Goal: Transaction & Acquisition: Purchase product/service

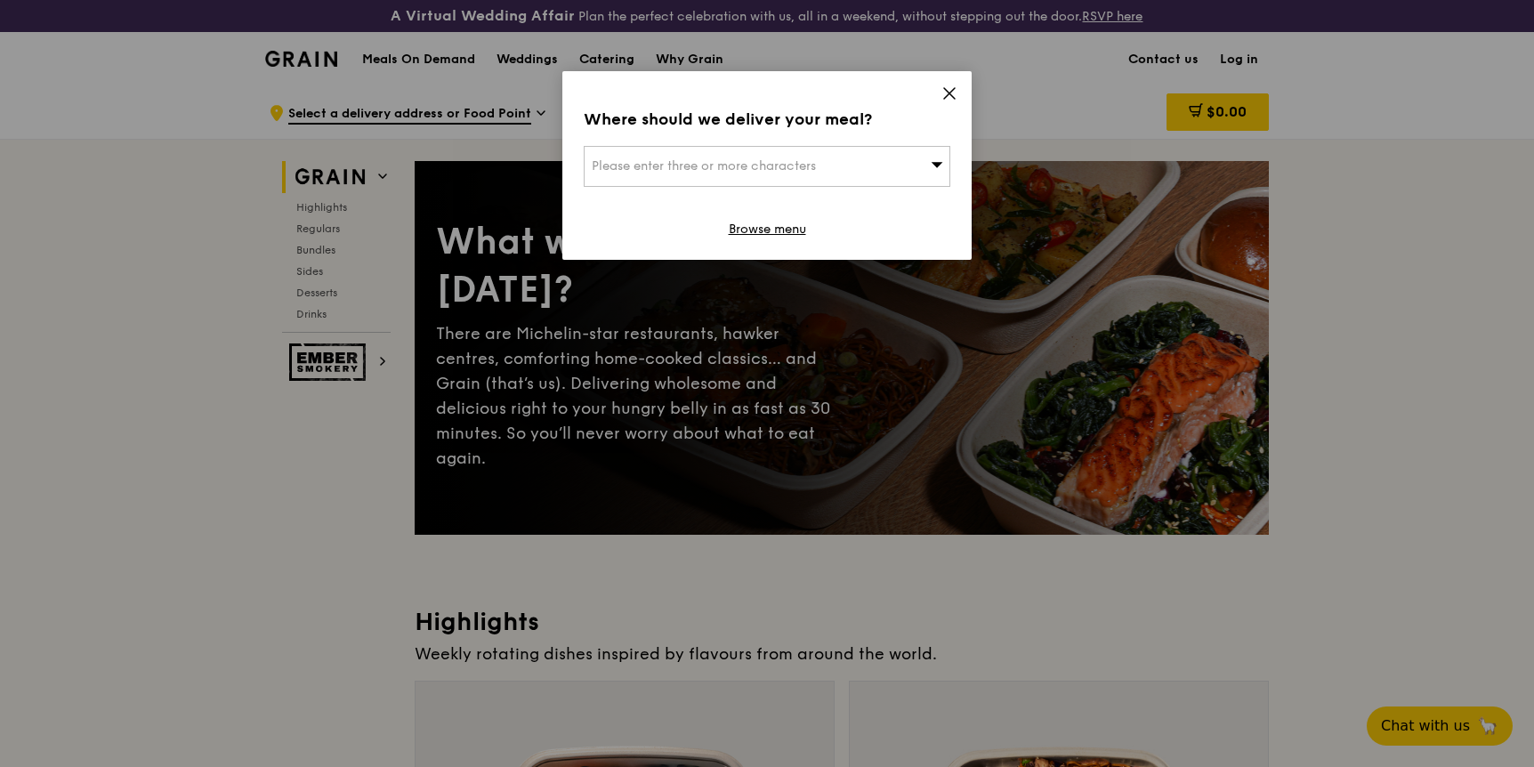
click at [917, 154] on div "Please enter three or more characters" at bounding box center [767, 166] width 367 height 41
click at [756, 199] on li "Please enter 3 or more characters" at bounding box center [767, 202] width 365 height 32
click at [811, 163] on input "search" at bounding box center [767, 166] width 365 height 39
click at [953, 85] on icon at bounding box center [950, 93] width 16 height 16
click at [953, 94] on icon at bounding box center [950, 93] width 16 height 16
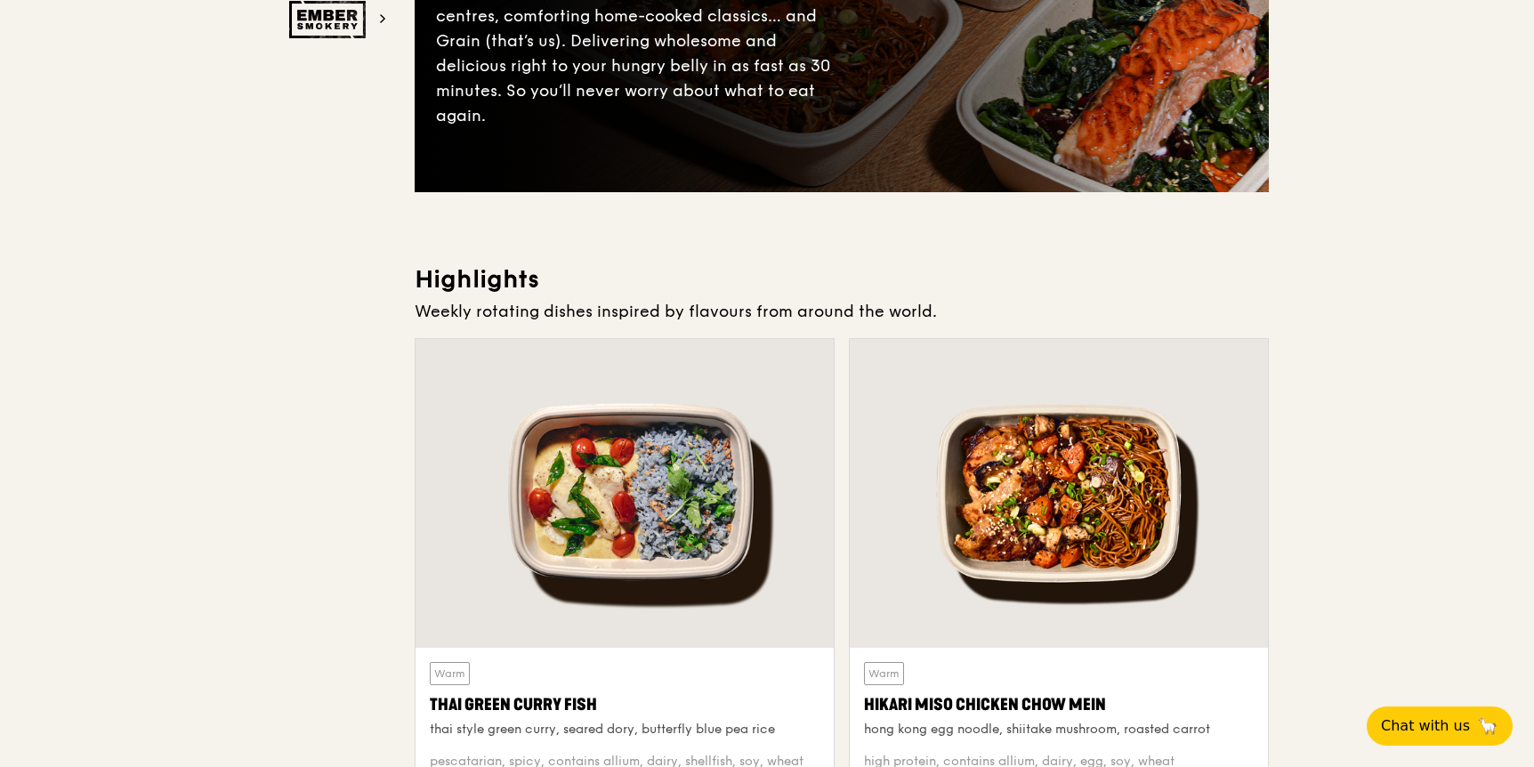
scroll to position [449, 0]
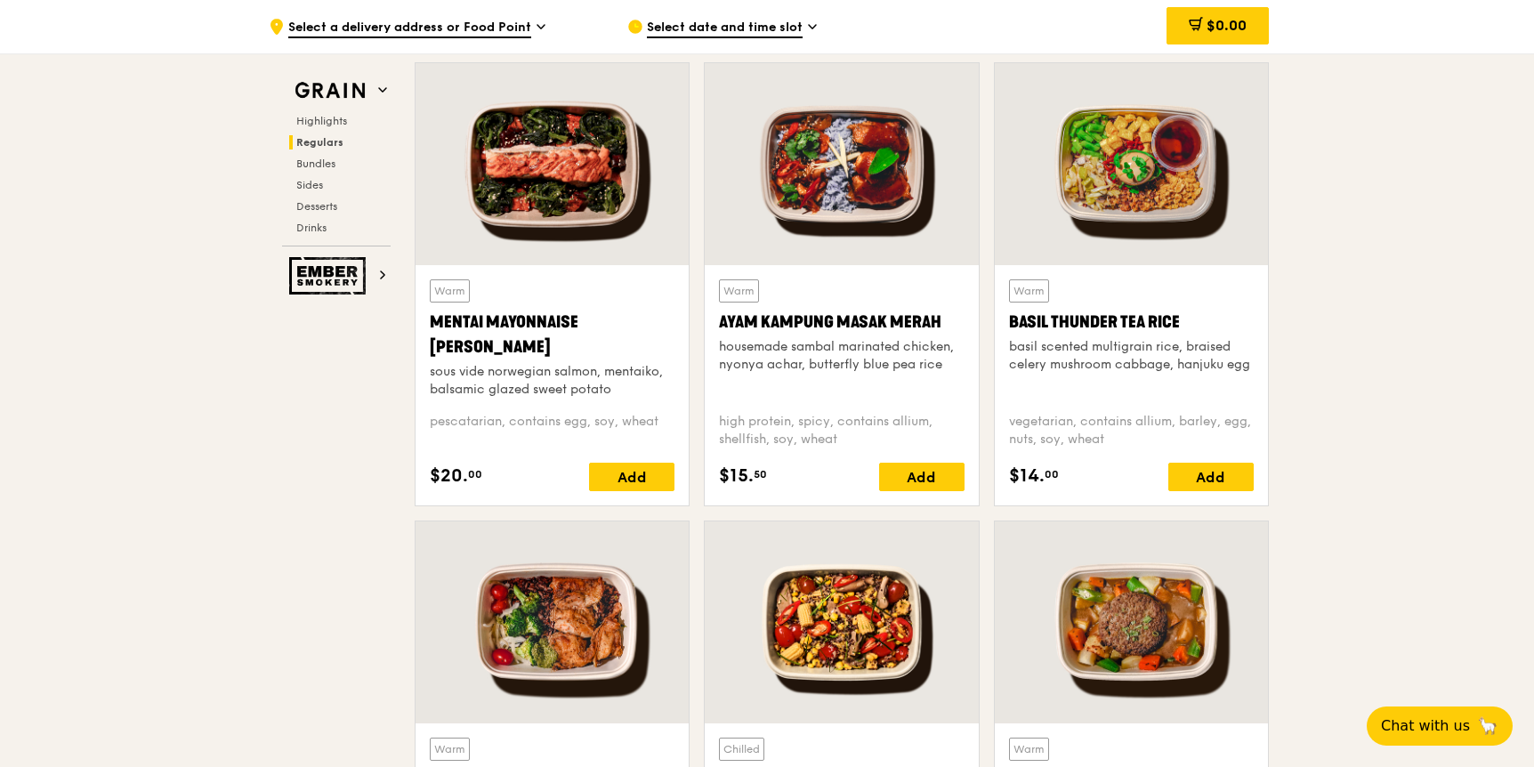
scroll to position [1581, 0]
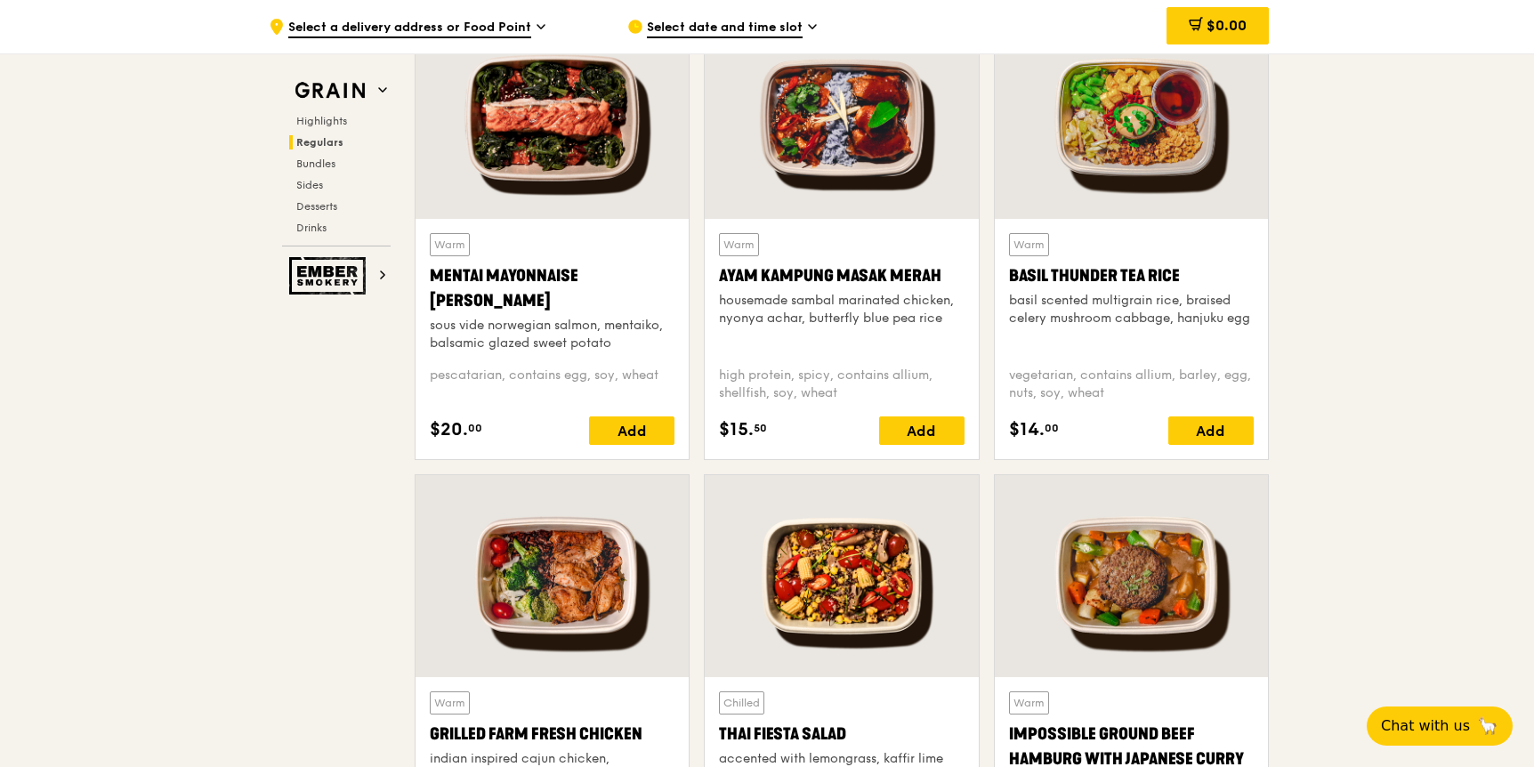
scroll to position [1646, 0]
click at [1082, 211] on div at bounding box center [1131, 117] width 273 height 202
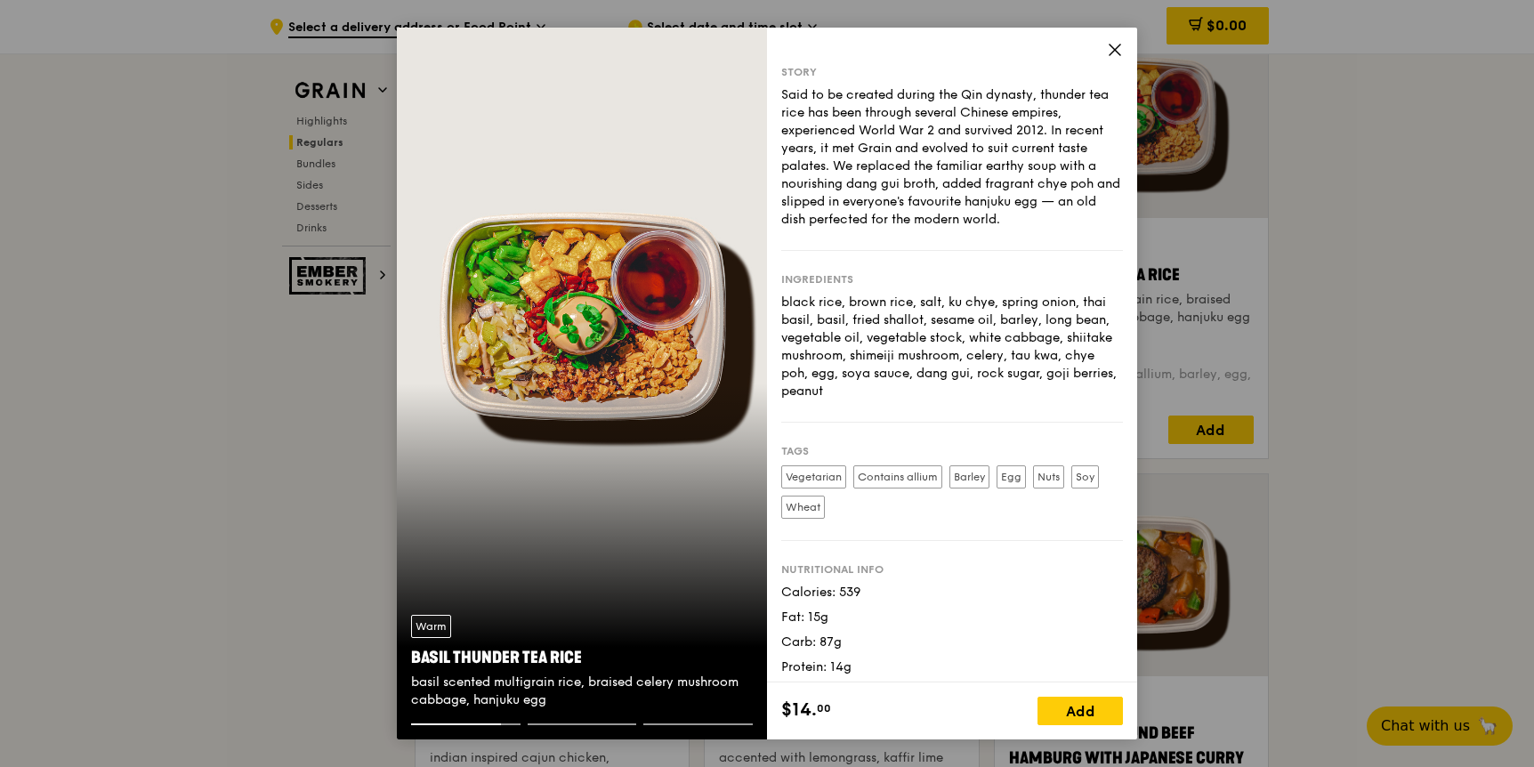
click at [1120, 44] on icon at bounding box center [1115, 49] width 11 height 11
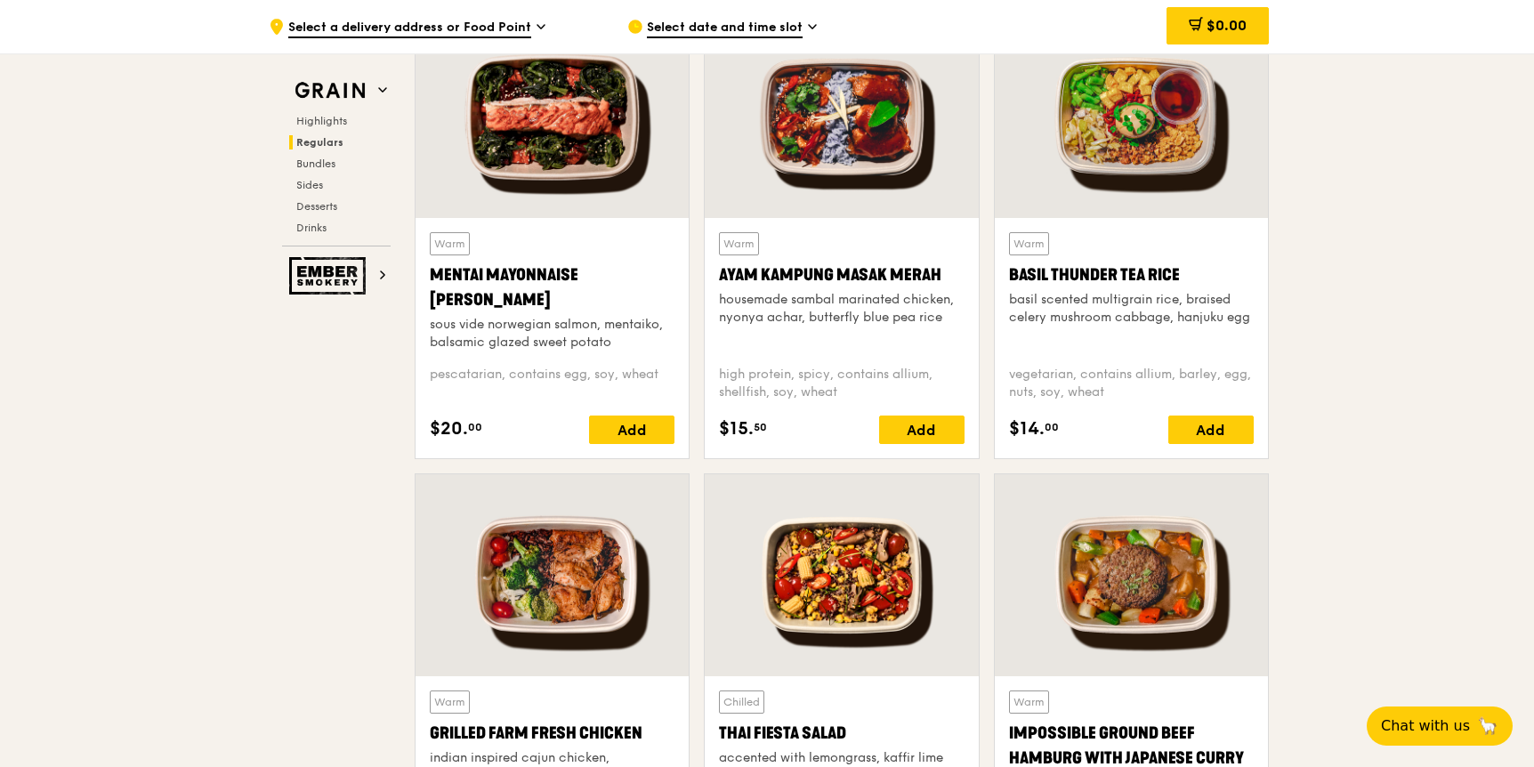
click at [817, 220] on div "Warm Ayam [GEOGRAPHIC_DATA] housemade sambal marinated chicken, nyonya achar, b…" at bounding box center [841, 338] width 273 height 240
click at [831, 177] on div at bounding box center [841, 117] width 273 height 202
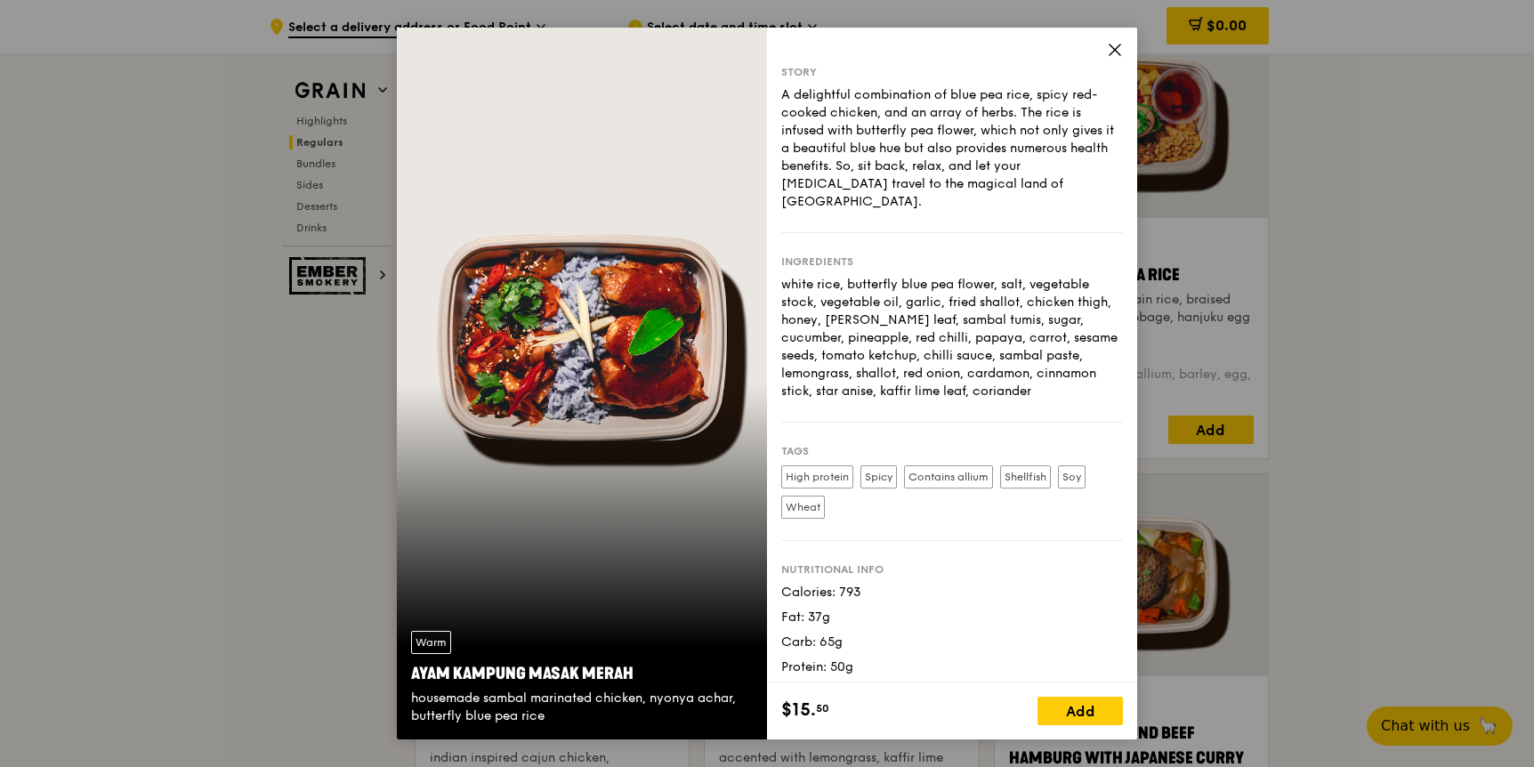
click at [1114, 48] on icon at bounding box center [1115, 50] width 16 height 16
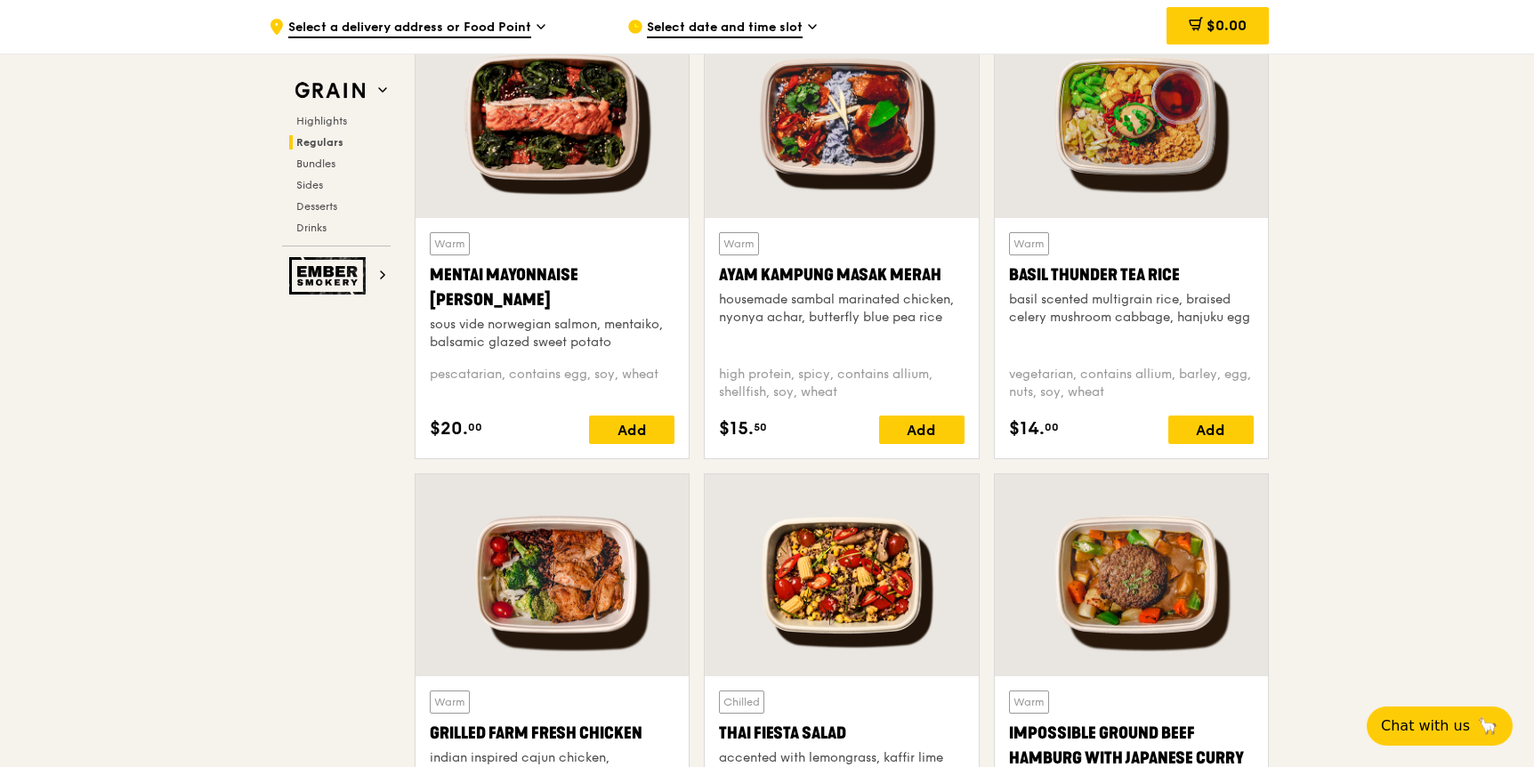
click at [639, 554] on div at bounding box center [552, 575] width 273 height 202
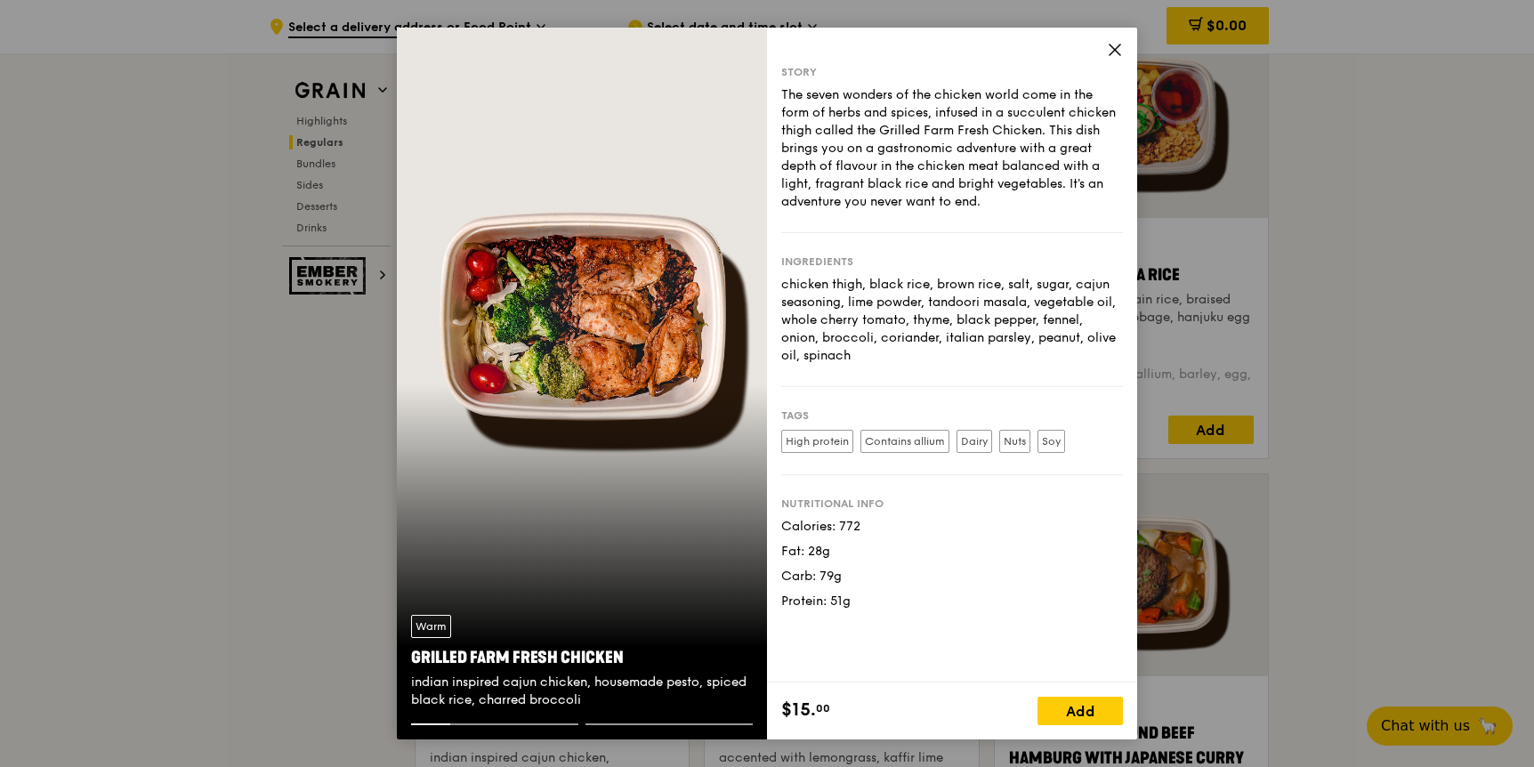
click at [1112, 50] on icon at bounding box center [1115, 50] width 16 height 16
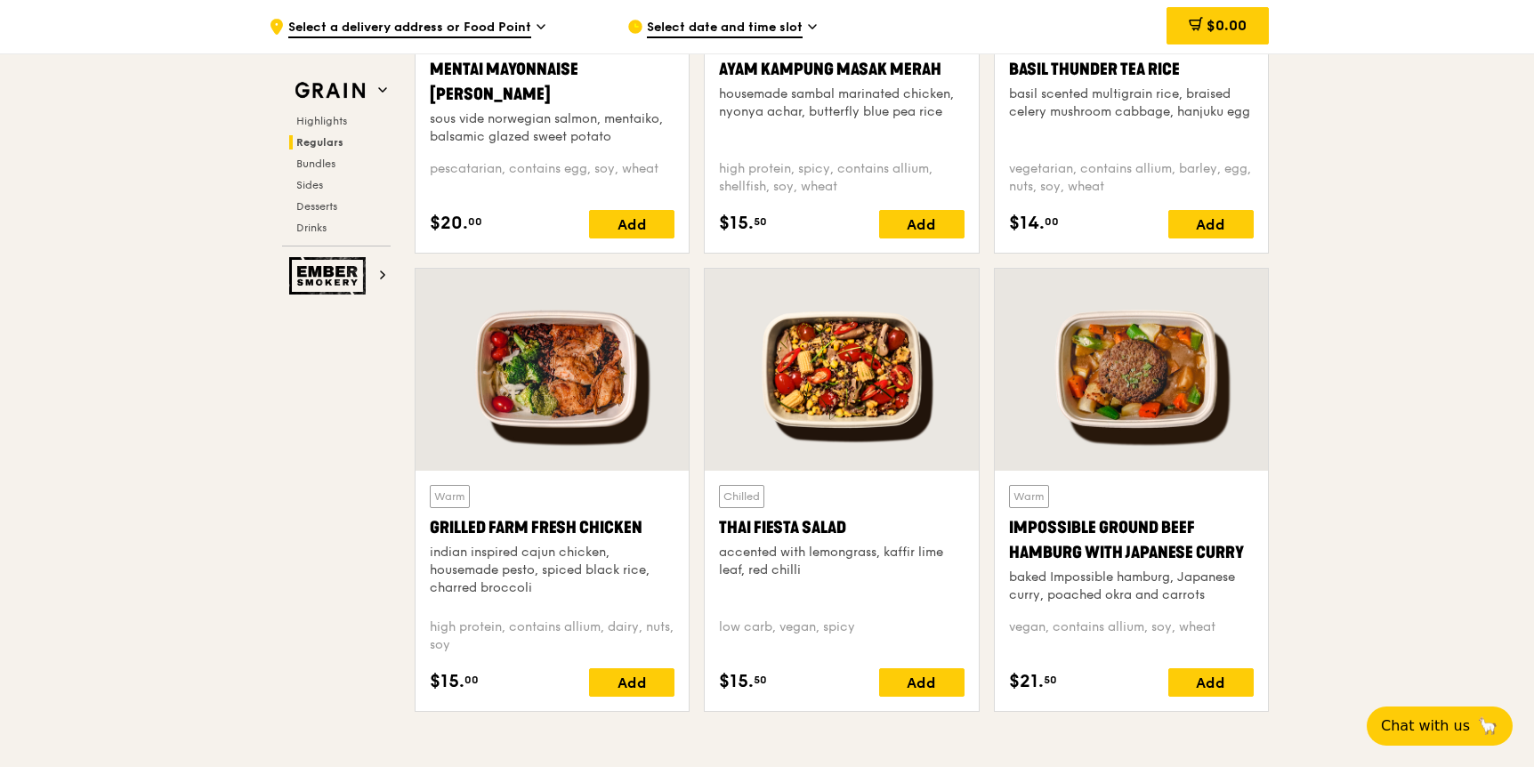
scroll to position [1854, 0]
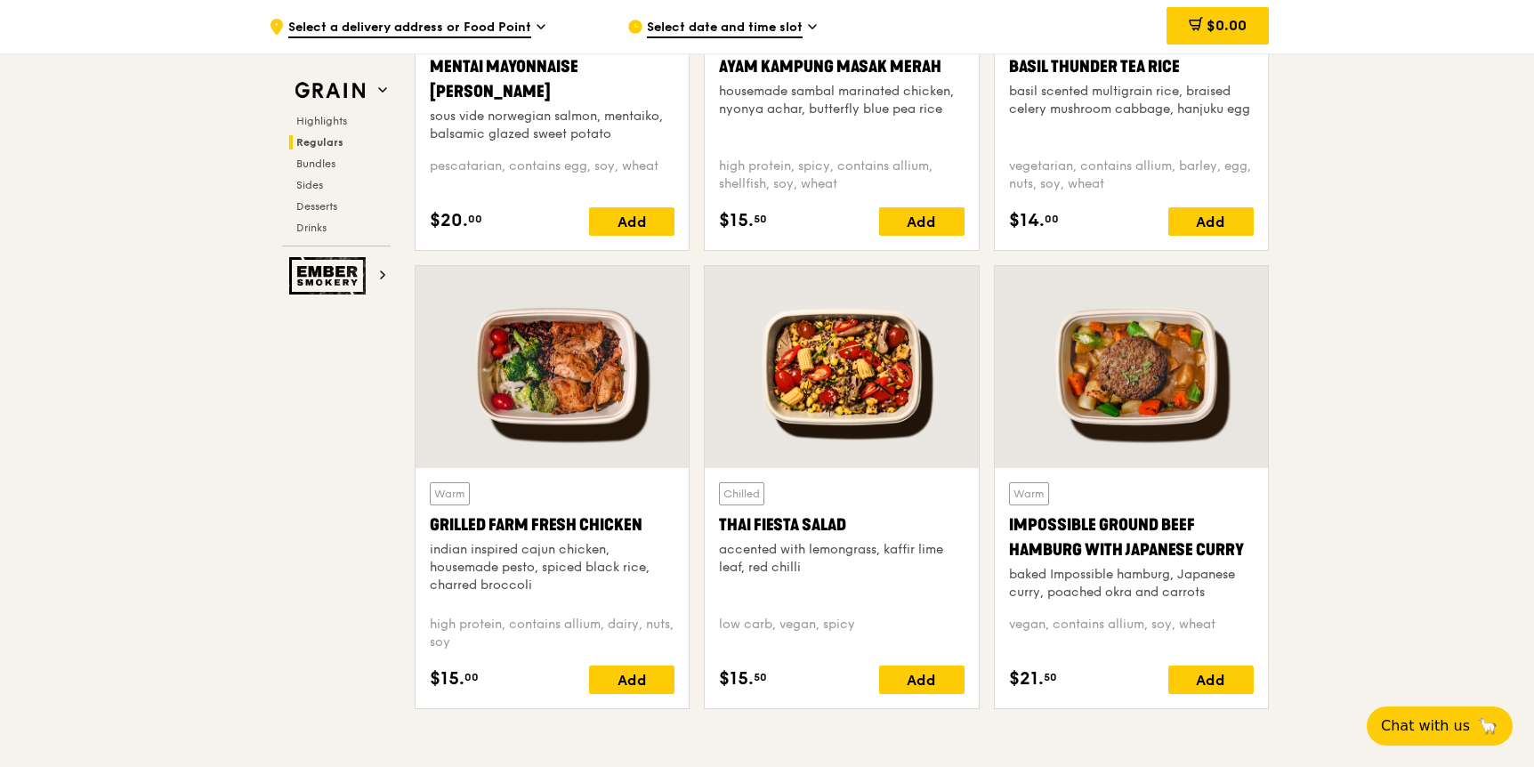
click at [826, 384] on div at bounding box center [841, 367] width 273 height 202
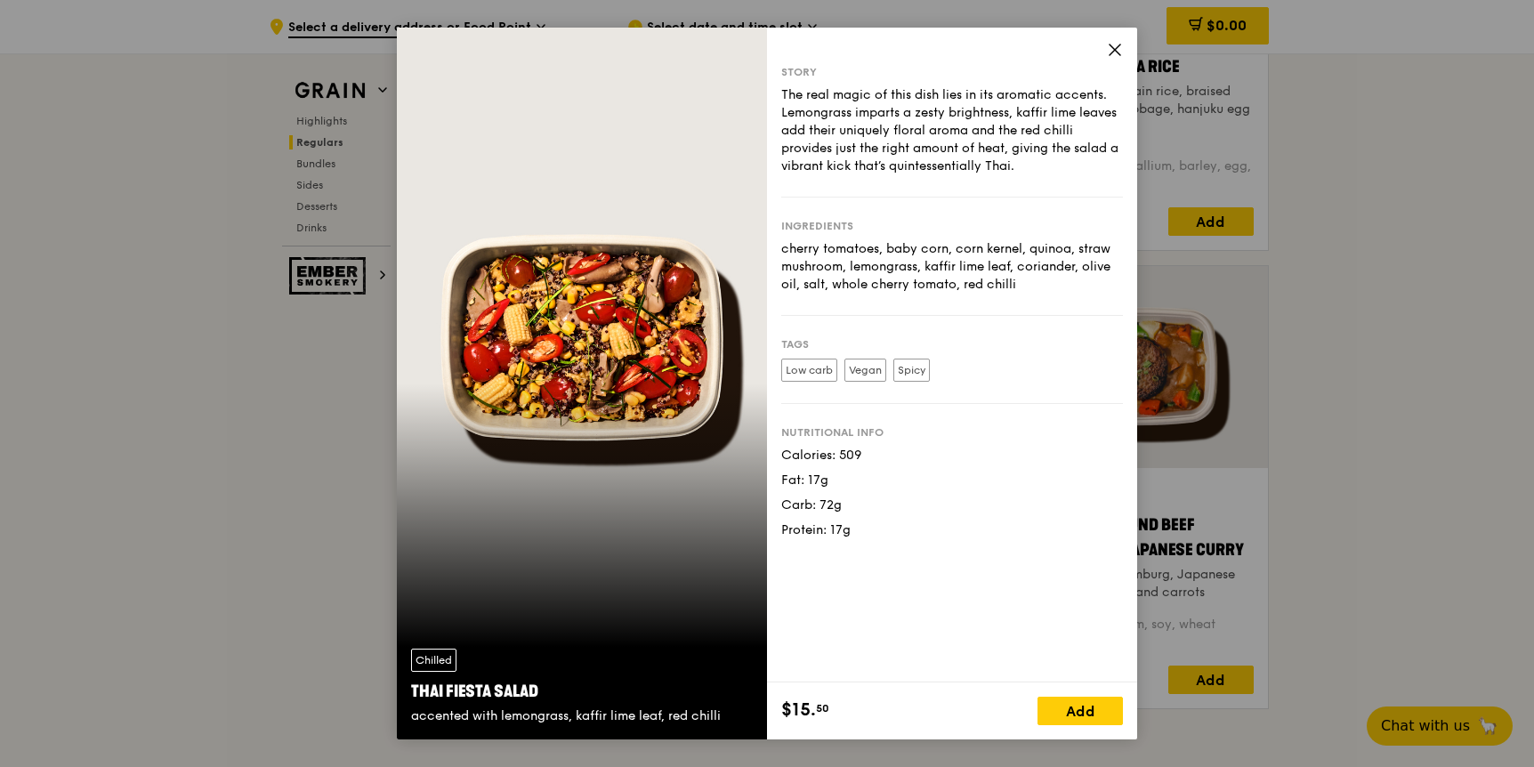
click at [1117, 49] on icon at bounding box center [1115, 50] width 16 height 16
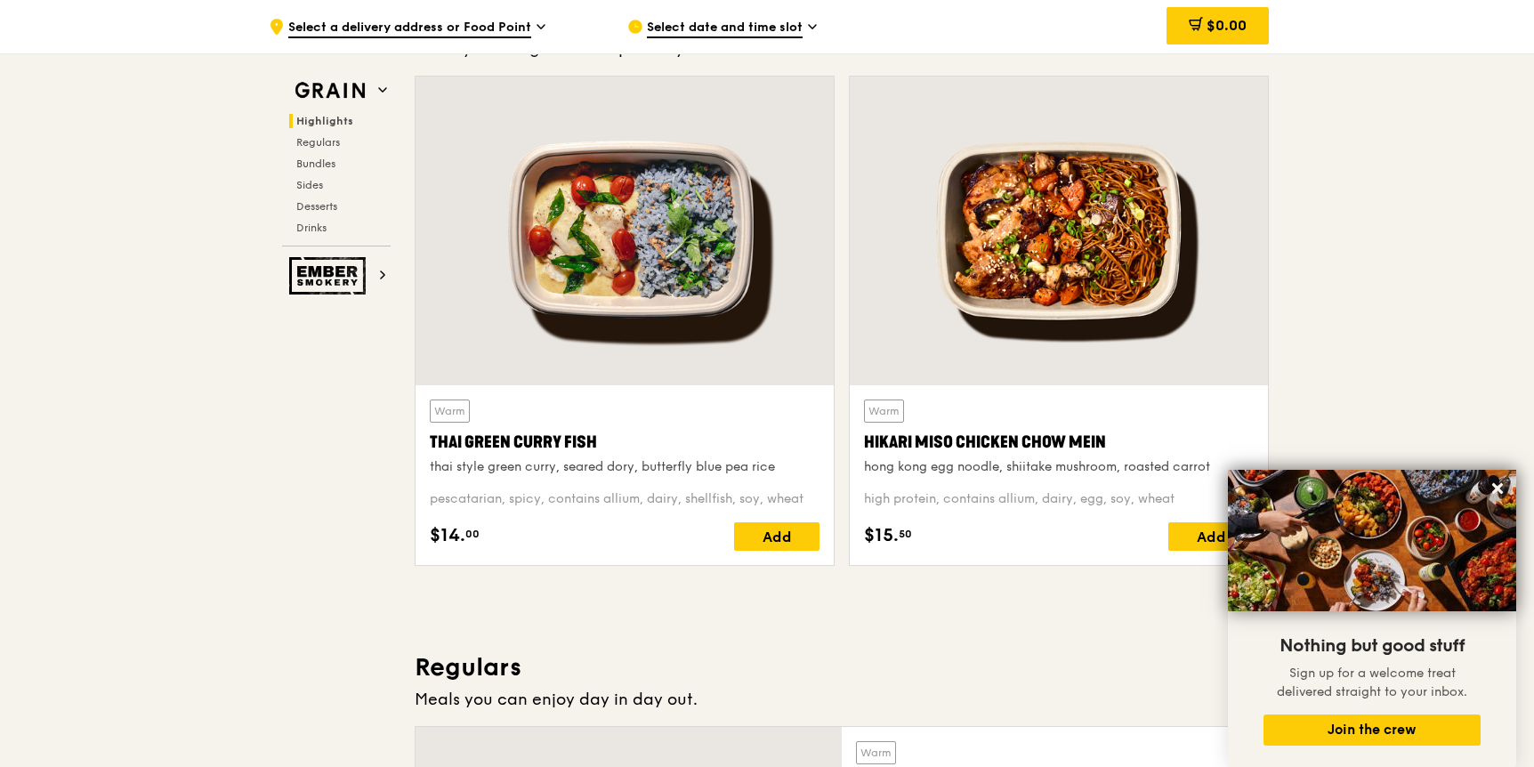
scroll to position [606, 0]
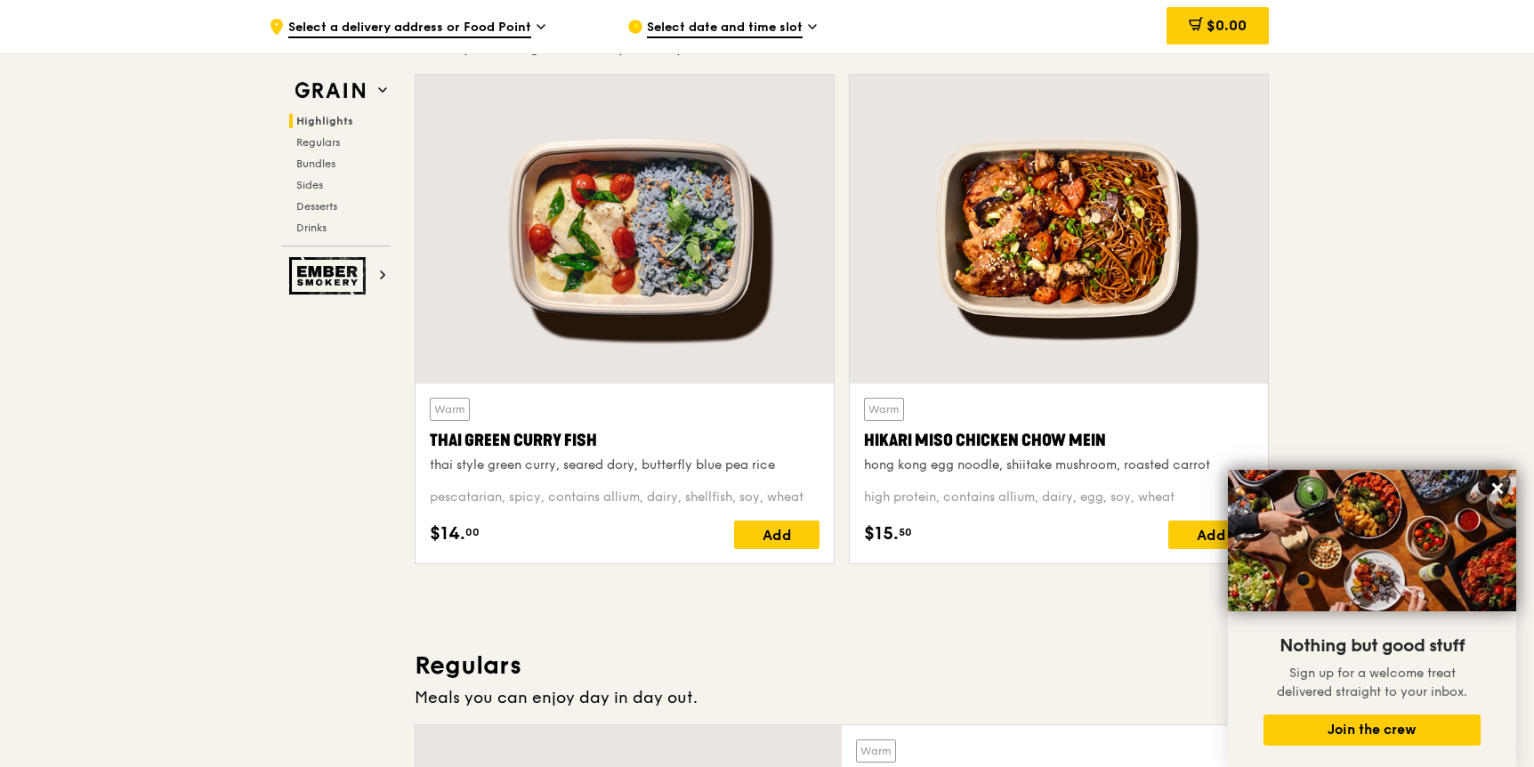
click at [631, 266] on div at bounding box center [625, 229] width 418 height 309
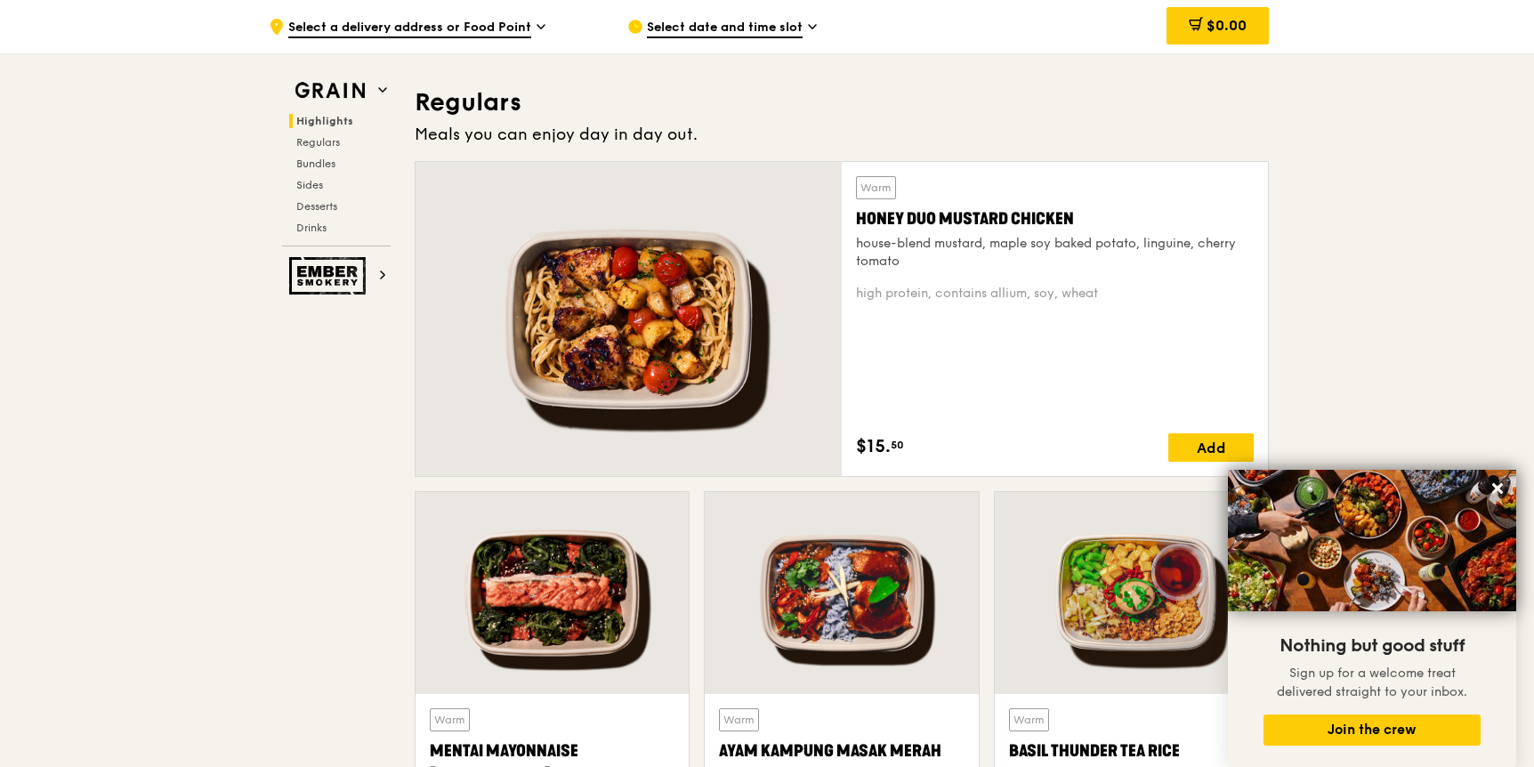
scroll to position [1170, 0]
click at [618, 399] on div at bounding box center [629, 318] width 426 height 314
